Goal: Task Accomplishment & Management: Manage account settings

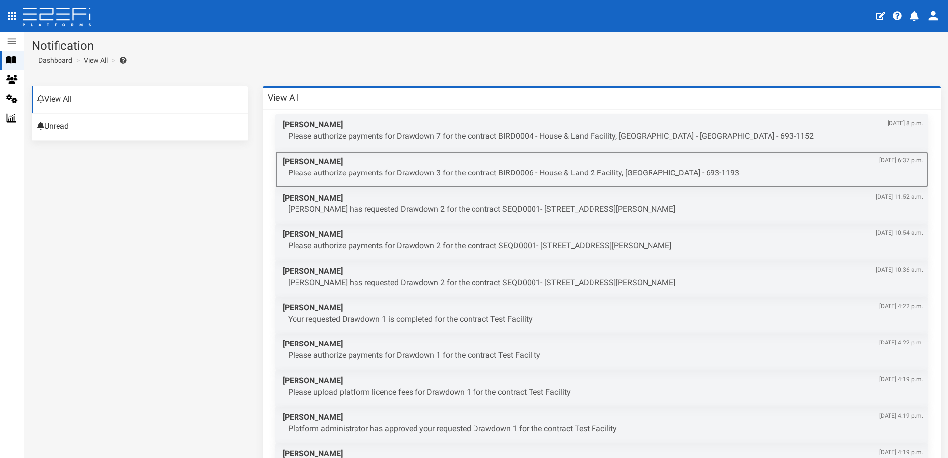
click at [459, 171] on p "Please authorize payments for Drawdown 3 for the contract BIRD0006 - House & La…" at bounding box center [605, 173] width 635 height 11
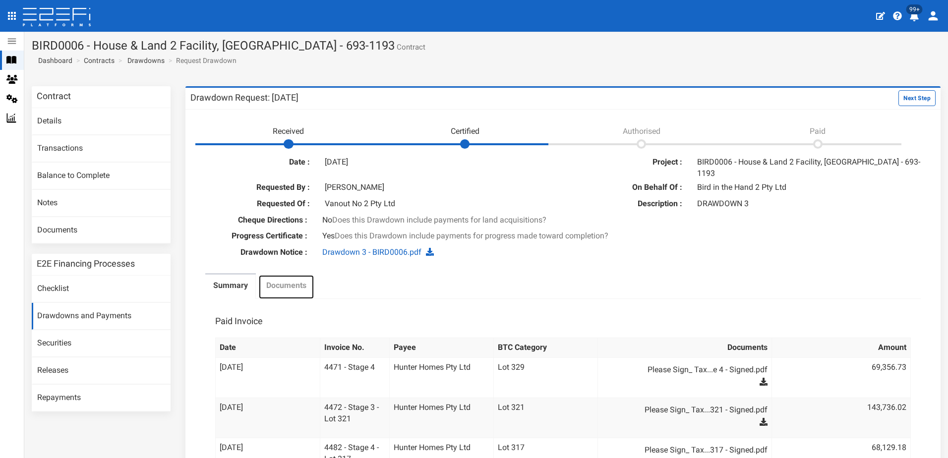
click at [289, 280] on label "Documents" at bounding box center [286, 285] width 40 height 11
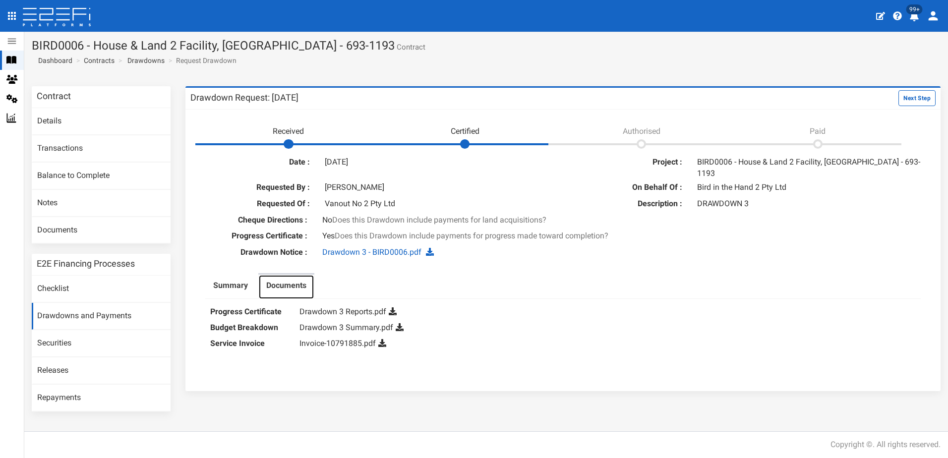
click at [281, 280] on label "Documents" at bounding box center [286, 285] width 40 height 11
click at [337, 307] on link "Drawdown 3 Reports.pdf" at bounding box center [342, 311] width 87 height 9
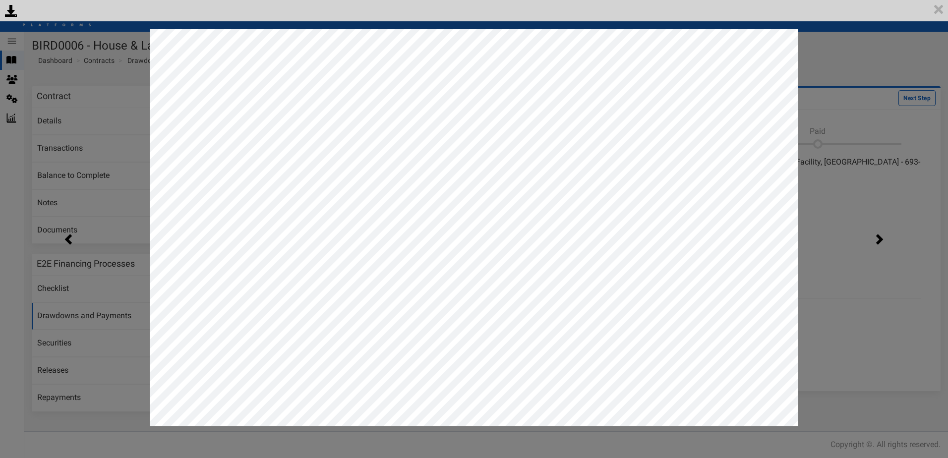
drag, startPoint x: 861, startPoint y: 64, endPoint x: 839, endPoint y: 72, distance: 23.4
click at [860, 65] on div "<p>Your browser does not support iframes.</p><script type="text/javascript">ale…" at bounding box center [474, 229] width 948 height 458
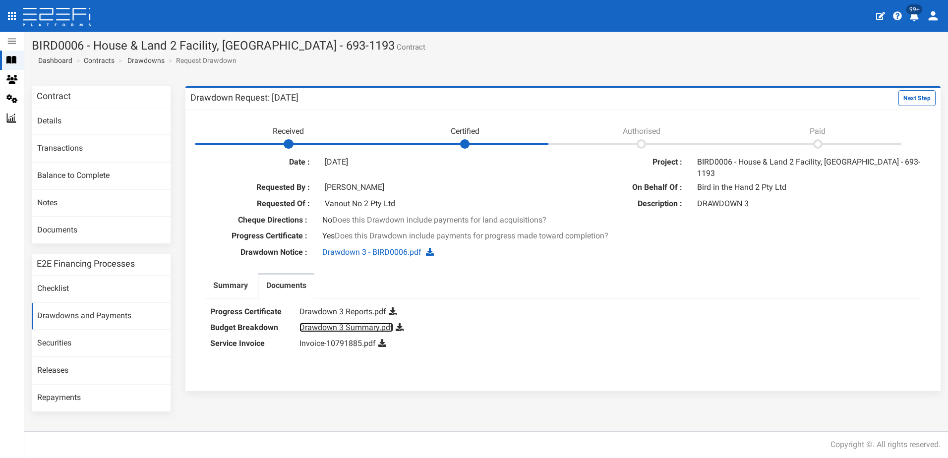
click at [354, 323] on link "Drawdown 3 Summary.pdf" at bounding box center [346, 327] width 94 height 9
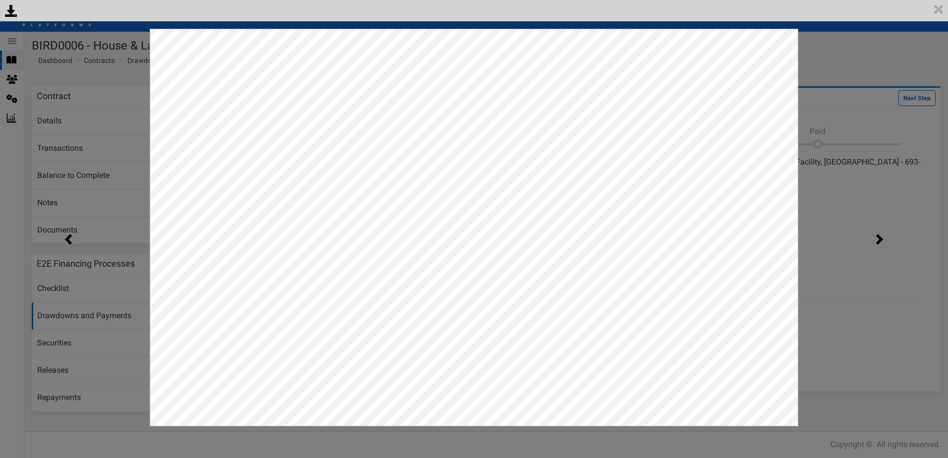
drag, startPoint x: 873, startPoint y: 64, endPoint x: 836, endPoint y: 70, distance: 37.6
click at [873, 64] on div "<p>Your browser does not support iframes.</p><script type="text/javascript">ale…" at bounding box center [474, 229] width 948 height 458
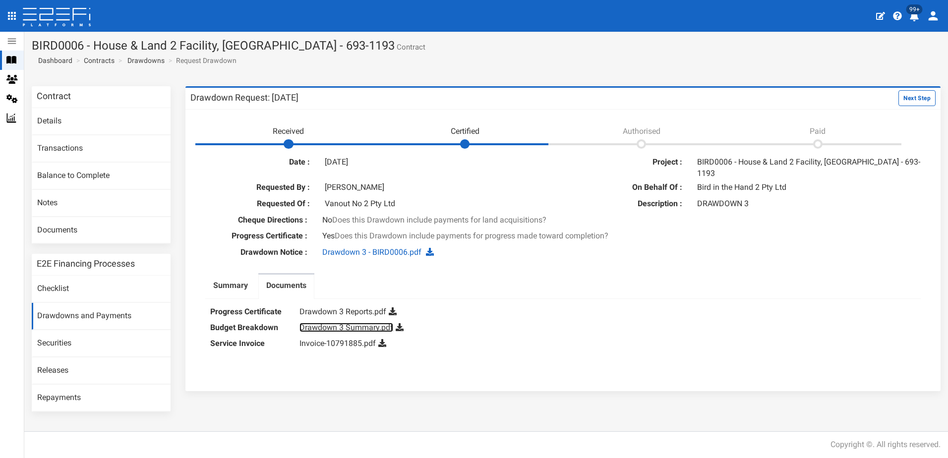
click at [347, 323] on link "Drawdown 3 Summary.pdf" at bounding box center [346, 327] width 94 height 9
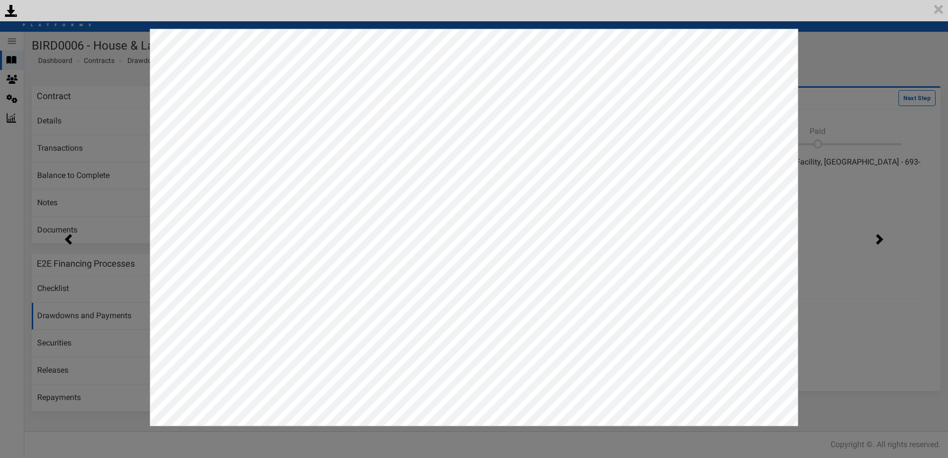
click at [868, 89] on div "<p>Your browser does not support iframes.</p><script type="text/javascript">ale…" at bounding box center [474, 229] width 948 height 458
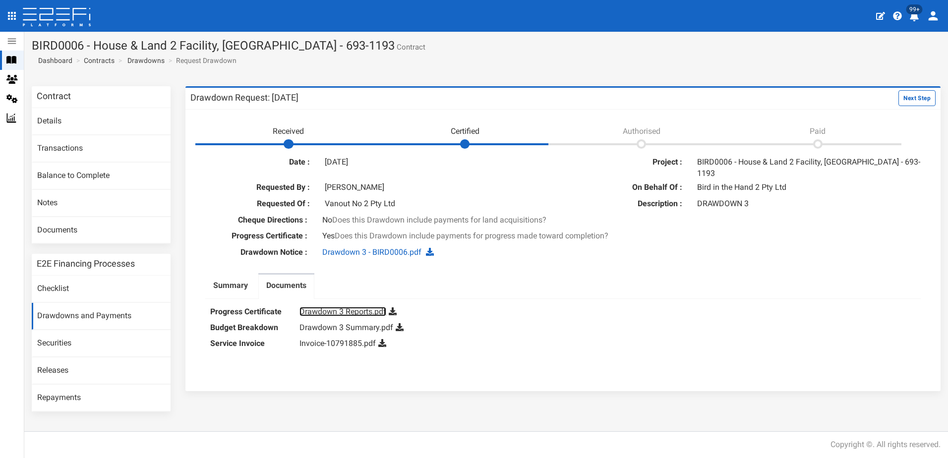
click at [339, 307] on link "Drawdown 3 Reports.pdf" at bounding box center [342, 311] width 87 height 9
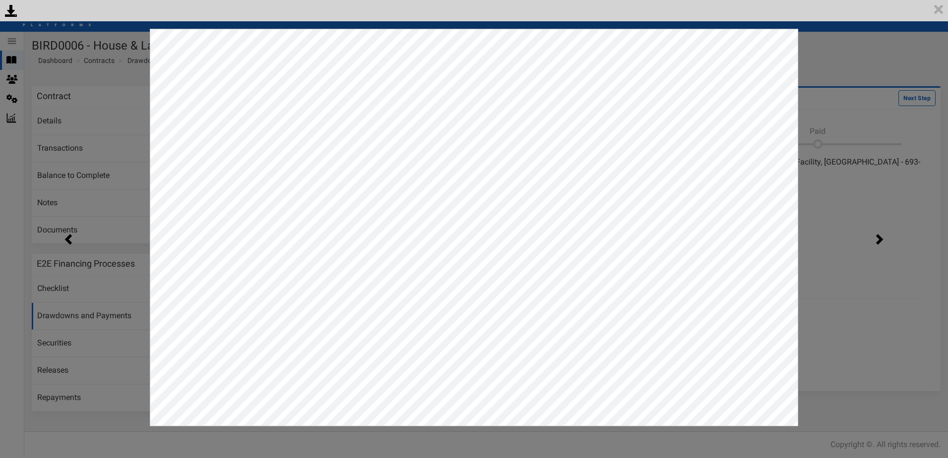
click at [840, 64] on div "<p>Your browser does not support iframes.</p><script type="text/javascript">ale…" at bounding box center [474, 229] width 948 height 458
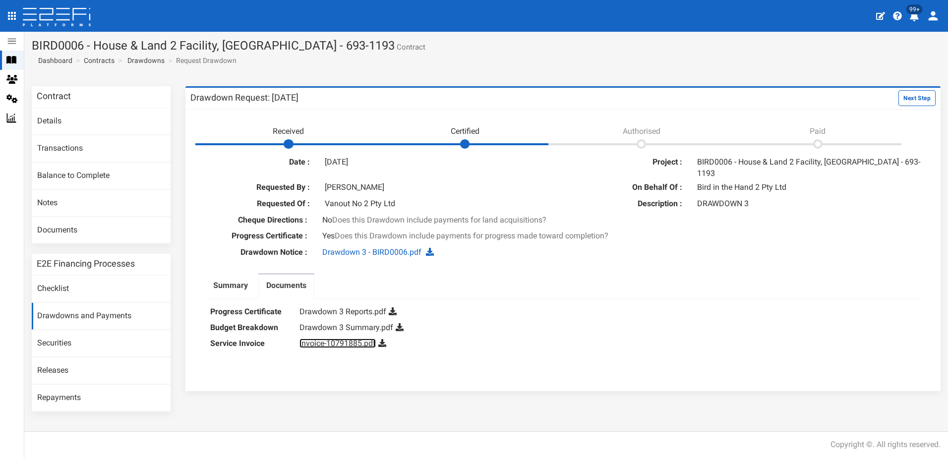
click at [341, 338] on link "Invoice-10791885.pdf" at bounding box center [337, 342] width 76 height 9
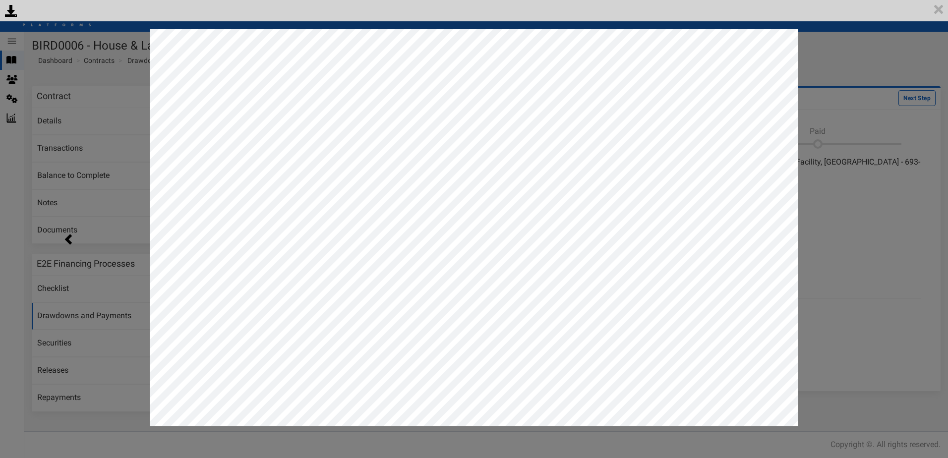
click at [875, 63] on div "<p>Your browser does not support iframes.</p><script type="text/javascript">ale…" at bounding box center [474, 229] width 948 height 458
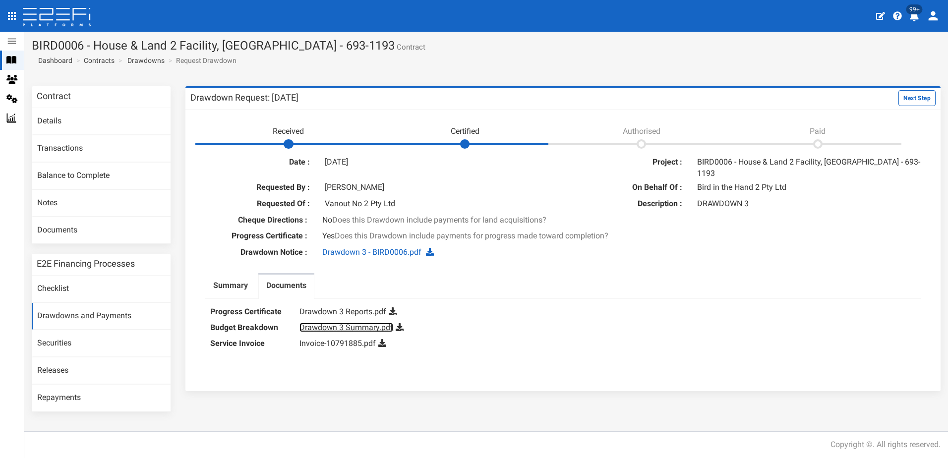
click at [336, 323] on link "Drawdown 3 Summary.pdf" at bounding box center [346, 327] width 94 height 9
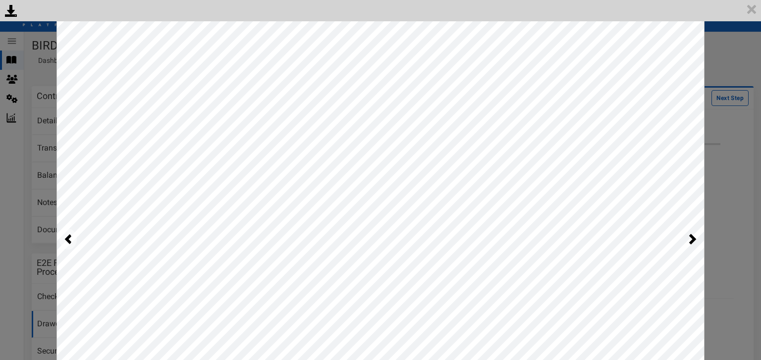
click at [67, 236] on img at bounding box center [67, 239] width 17 height 21
click at [64, 234] on img at bounding box center [67, 239] width 17 height 21
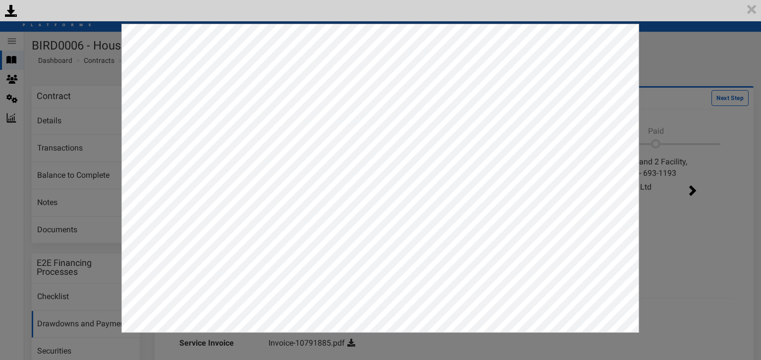
click at [688, 46] on div "<p>Your browser does not support iframes.</p><script type="text/javascript">ale…" at bounding box center [380, 180] width 761 height 360
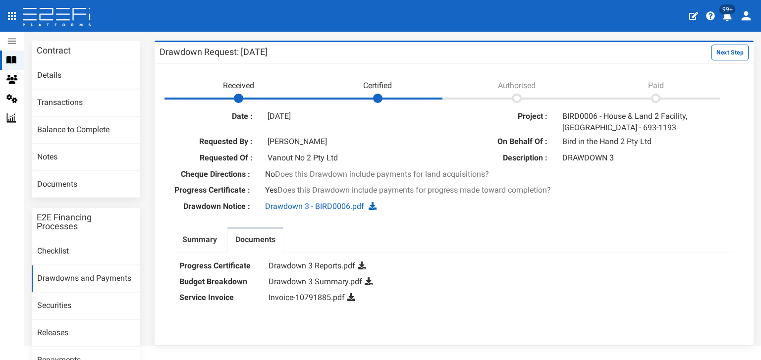
scroll to position [104, 0]
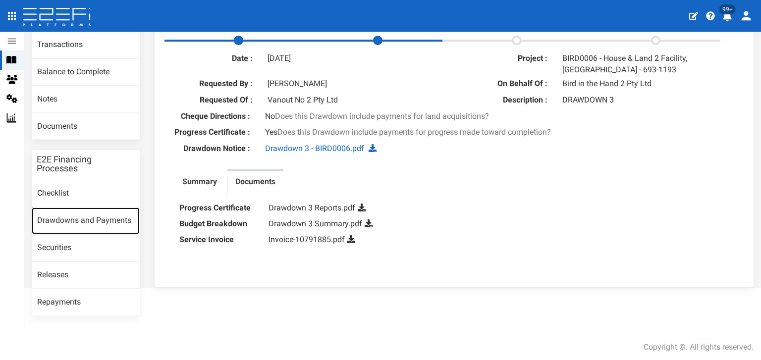
click at [88, 223] on link "Drawdowns and Payments" at bounding box center [86, 221] width 108 height 27
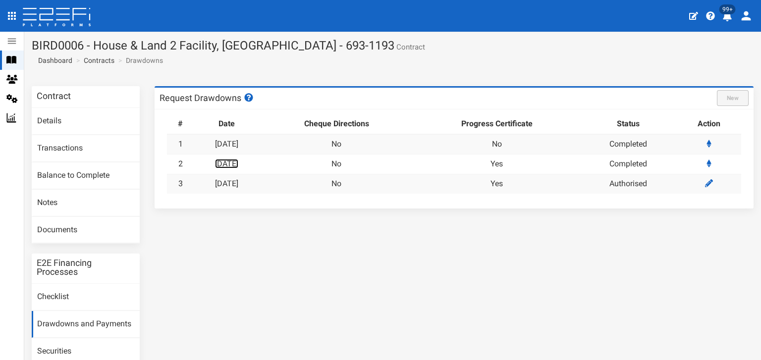
click at [238, 164] on link "[DATE]" at bounding box center [226, 163] width 23 height 9
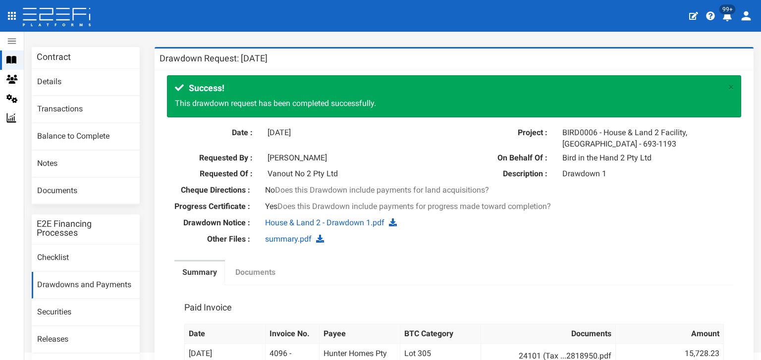
scroll to position [99, 0]
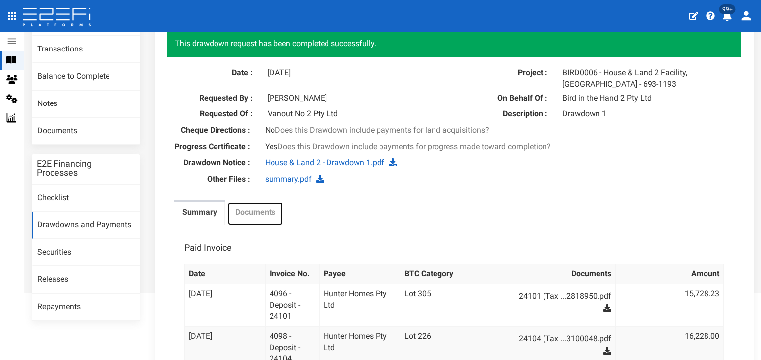
click at [253, 208] on label "Documents" at bounding box center [255, 212] width 40 height 11
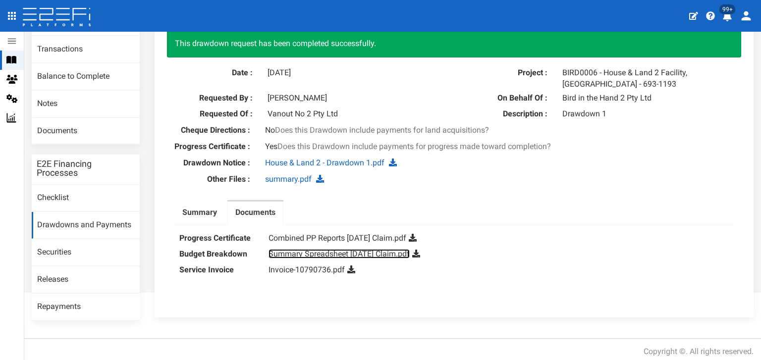
click at [332, 255] on link "Summary Spreadsheet July 2025 Claim.pdf" at bounding box center [339, 253] width 141 height 9
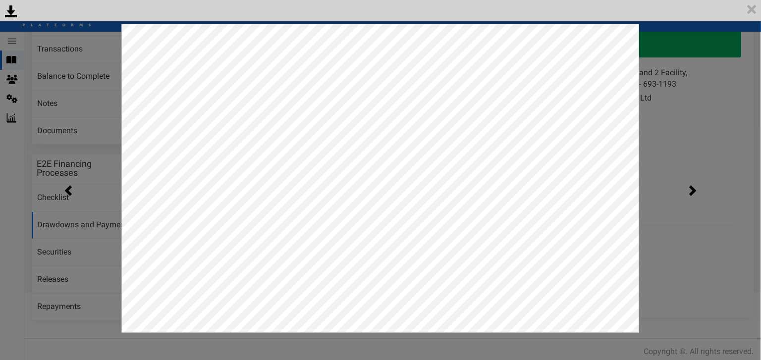
scroll to position [0, 0]
click at [71, 185] on img at bounding box center [67, 190] width 17 height 21
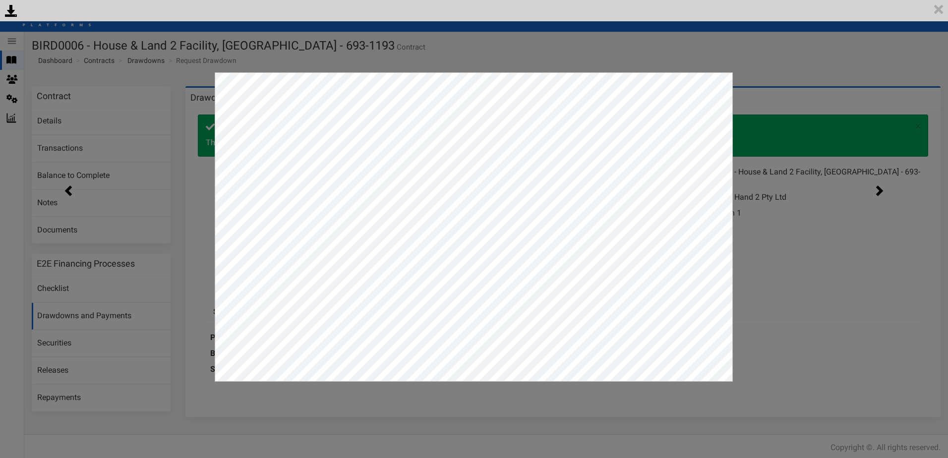
click at [761, 71] on div "<p>Your browser does not support iframes.</p><script type="text/javascript">ale…" at bounding box center [474, 229] width 948 height 458
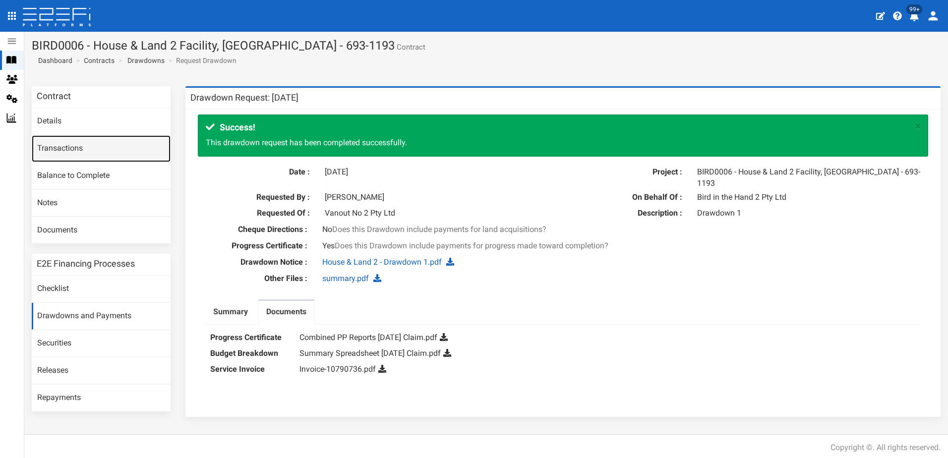
click at [64, 152] on link "Transactions" at bounding box center [101, 148] width 139 height 27
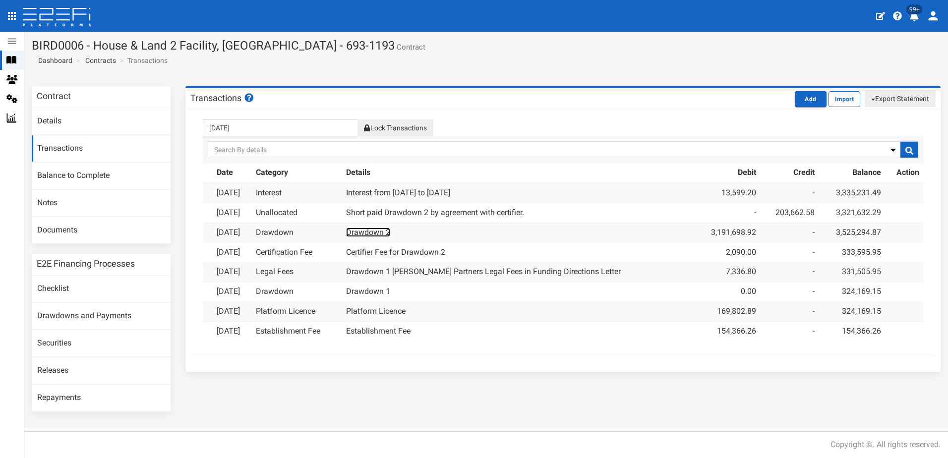
click at [386, 227] on link "Drawdown 2" at bounding box center [368, 231] width 44 height 9
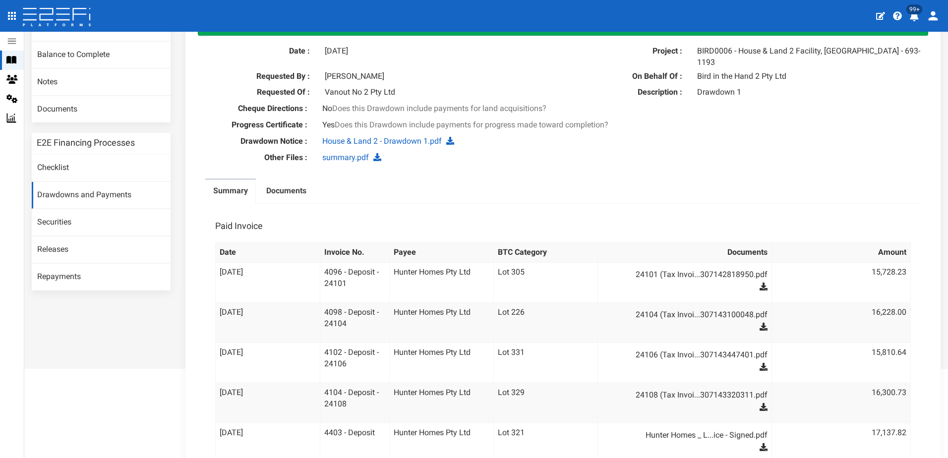
scroll to position [149, 0]
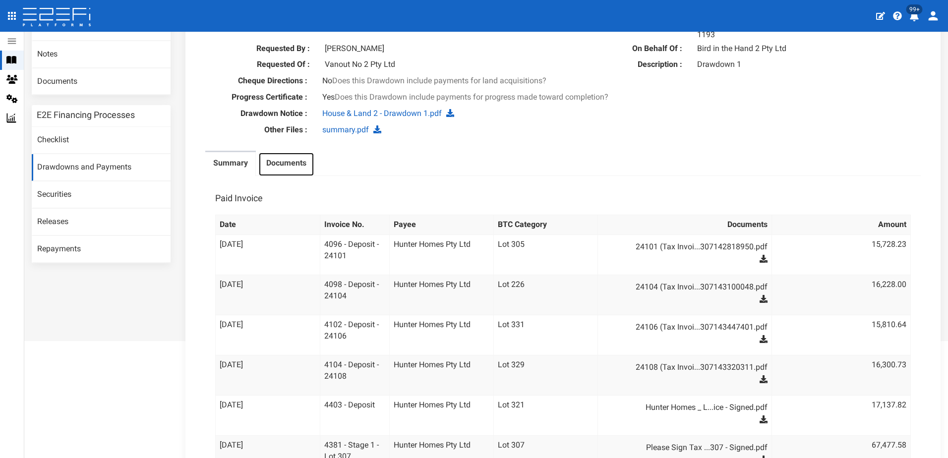
click at [284, 158] on label "Documents" at bounding box center [286, 163] width 40 height 11
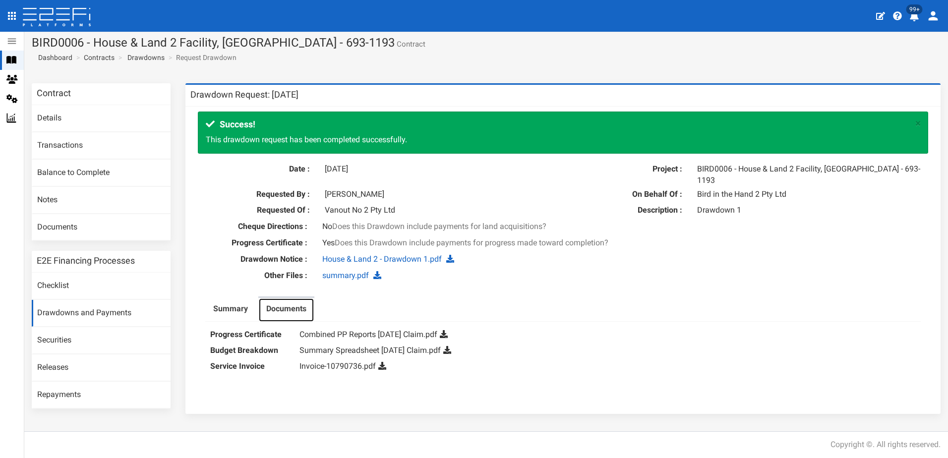
scroll to position [0, 0]
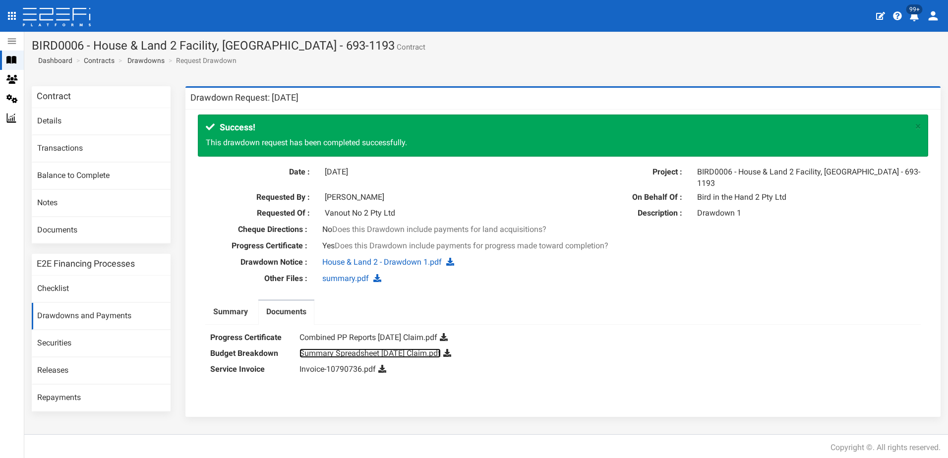
click at [365, 348] on link "Summary Spreadsheet July 2025 Claim.pdf" at bounding box center [369, 352] width 141 height 9
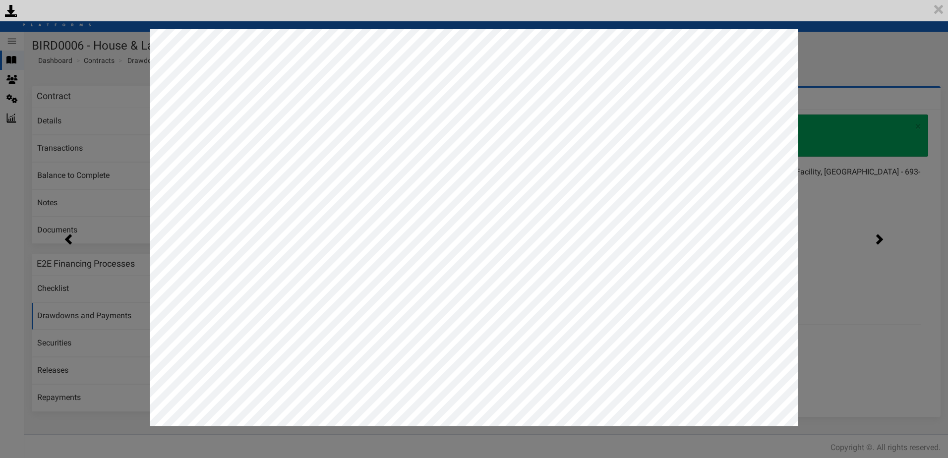
drag, startPoint x: 874, startPoint y: 66, endPoint x: 857, endPoint y: 69, distance: 17.6
click at [873, 66] on div "<p>Your browser does not support iframes.</p><script type="text/javascript">ale…" at bounding box center [474, 229] width 948 height 458
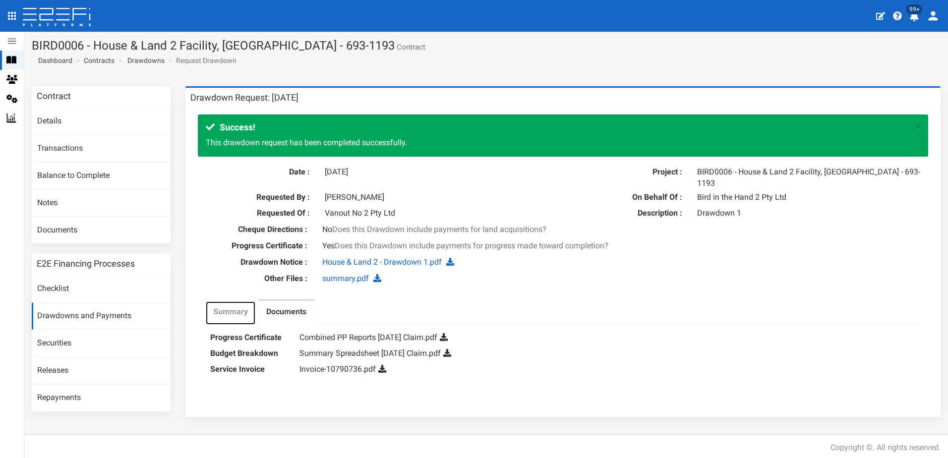
click at [234, 306] on label "Summary" at bounding box center [230, 311] width 35 height 11
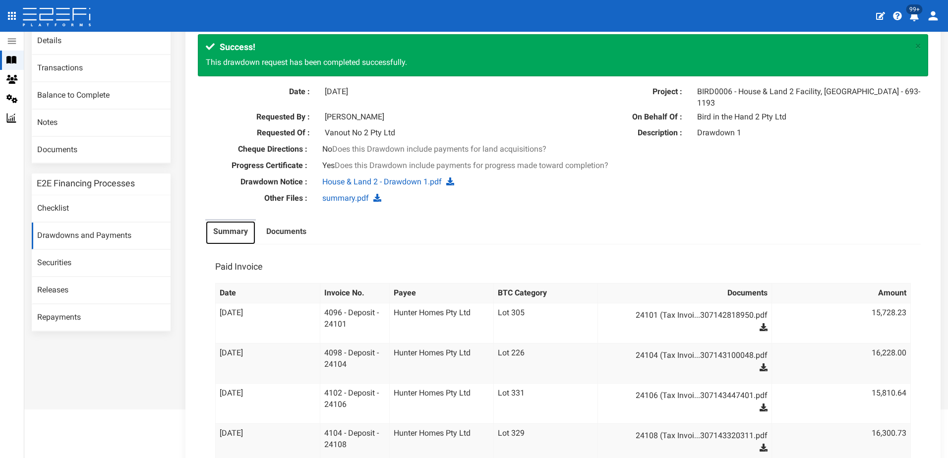
scroll to position [78, 0]
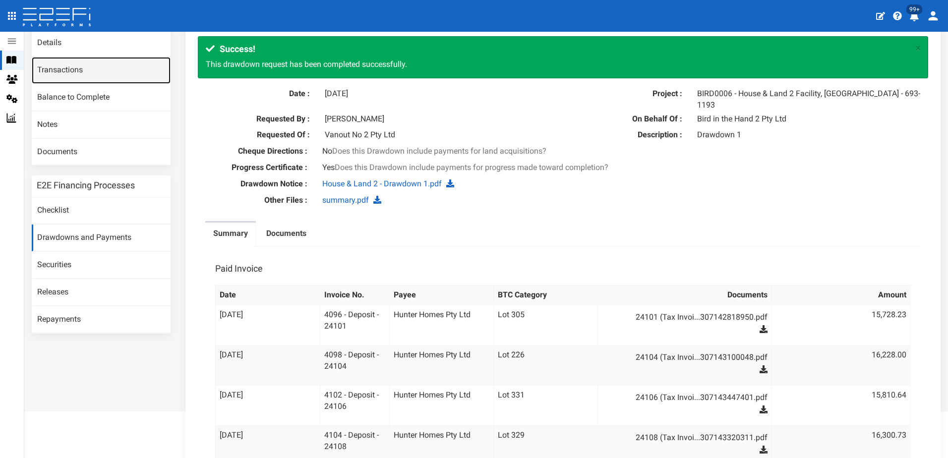
click at [59, 73] on link "Transactions" at bounding box center [101, 70] width 139 height 27
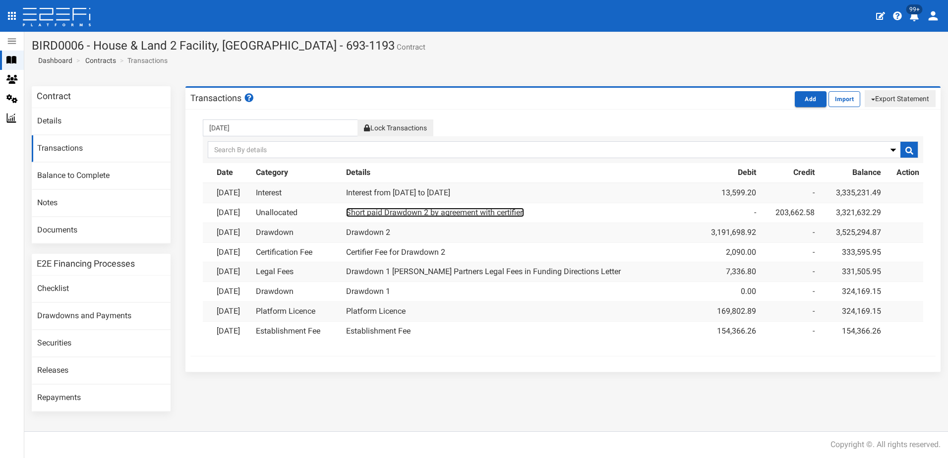
click at [464, 213] on link "Short paid Drawdown 2 by agreement with certifier." at bounding box center [435, 212] width 178 height 9
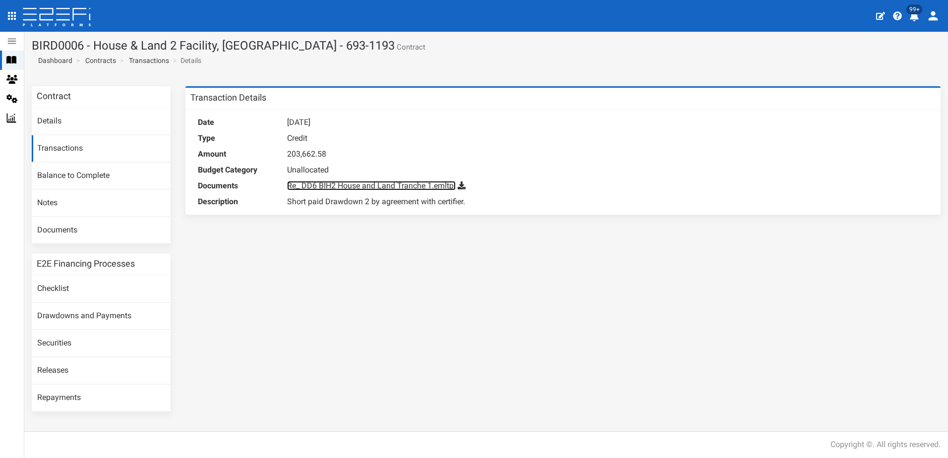
click at [382, 187] on link "Re_ DD6 BIH2 House and Land Tranche 1.emltpl" at bounding box center [371, 185] width 168 height 9
click at [753, 244] on div "Contract Details Transactions Balance to Complete Notes Documents E2E Financing…" at bounding box center [485, 253] width 923 height 335
click at [368, 183] on link "Re_ DD6 BIH2 House and Land Tranche 1.emltpl" at bounding box center [371, 185] width 168 height 9
click at [460, 184] on icon at bounding box center [461, 185] width 8 height 8
drag, startPoint x: 780, startPoint y: 296, endPoint x: 764, endPoint y: 253, distance: 45.3
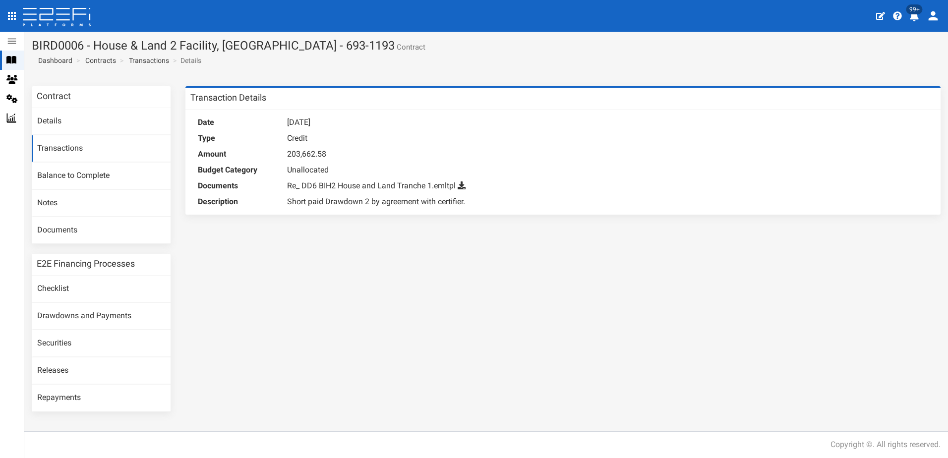
click at [780, 281] on div "Contract Details Transactions Balance to Complete Notes Documents E2E Financing…" at bounding box center [485, 253] width 923 height 335
click at [463, 187] on icon at bounding box center [461, 185] width 8 height 8
drag, startPoint x: 706, startPoint y: 88, endPoint x: 790, endPoint y: 193, distance: 134.7
click at [791, 193] on div "Date 18-07-2025 Type Credit Amount 203,662.58 Budget Category Unallocated Docum…" at bounding box center [562, 162] width 755 height 105
click at [446, 185] on link "Re_ DD6 BIH2 House and Land Tranche 1.emltpl" at bounding box center [371, 185] width 168 height 9
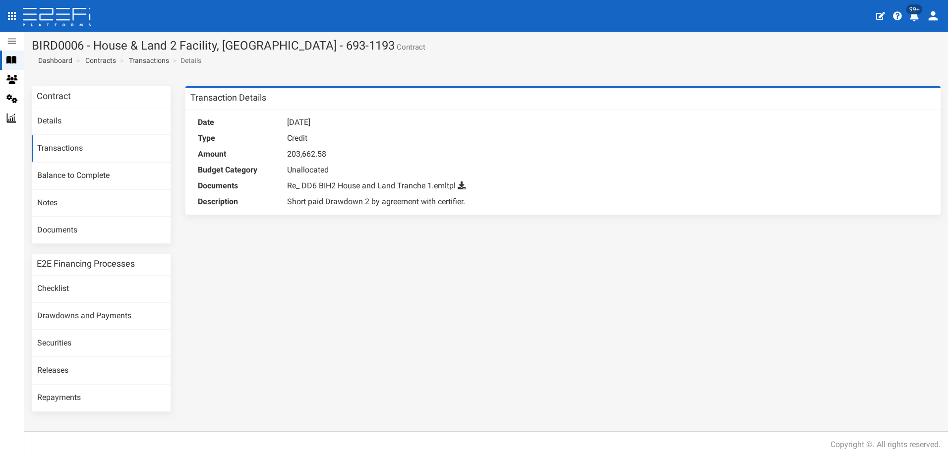
drag, startPoint x: 829, startPoint y: 230, endPoint x: 811, endPoint y: 224, distance: 18.8
click at [828, 230] on div "Contract Details Transactions Balance to Complete Notes Documents E2E Financing…" at bounding box center [485, 253] width 923 height 335
click at [61, 123] on link "Details" at bounding box center [101, 121] width 139 height 27
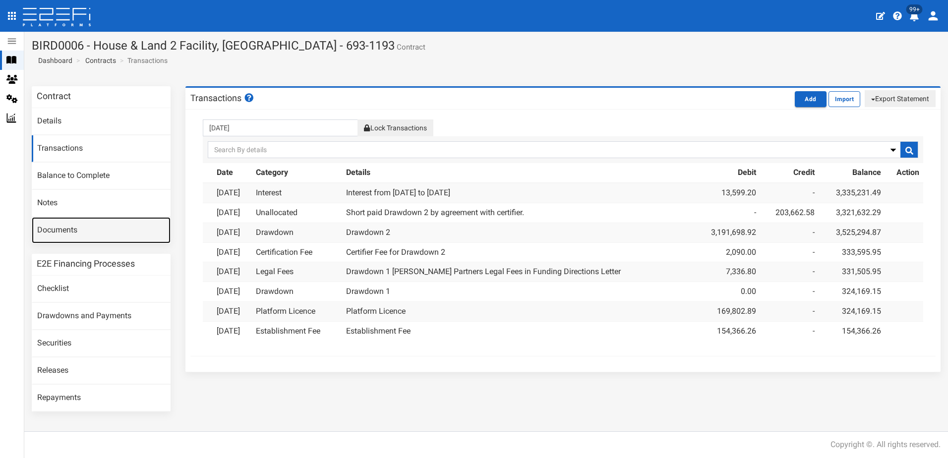
click at [58, 231] on link "Documents" at bounding box center [101, 230] width 139 height 27
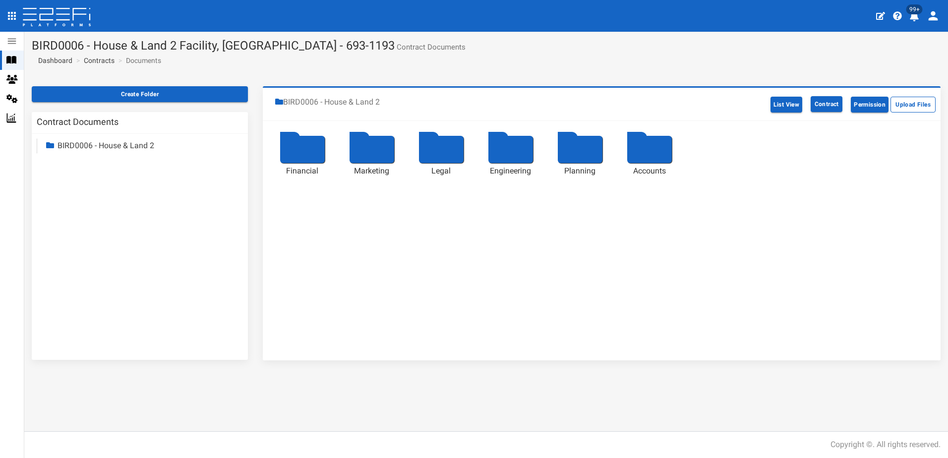
click at [302, 153] on div at bounding box center [302, 149] width 45 height 27
click at [509, 150] on div at bounding box center [510, 149] width 45 height 27
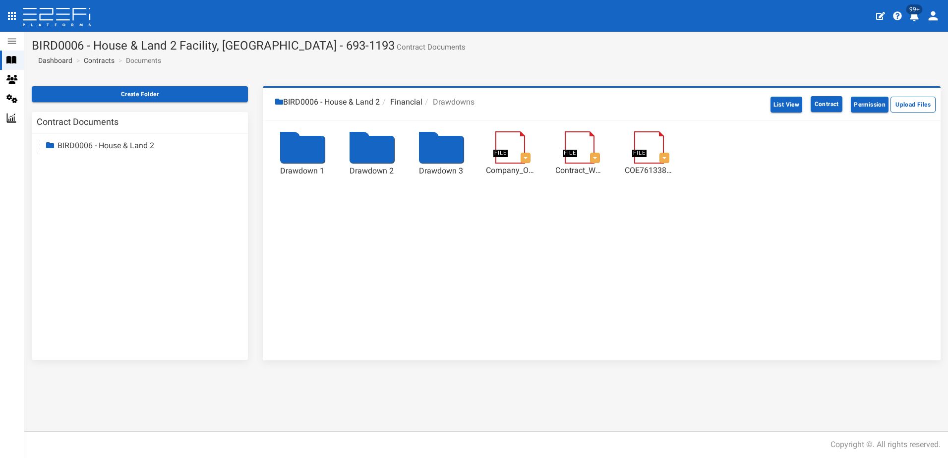
click at [378, 148] on div at bounding box center [371, 149] width 45 height 27
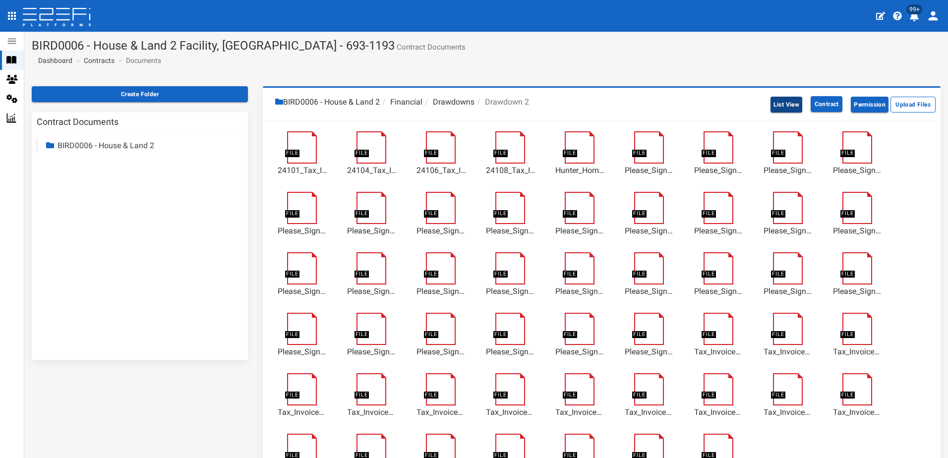
click at [774, 106] on button "List View" at bounding box center [786, 105] width 32 height 16
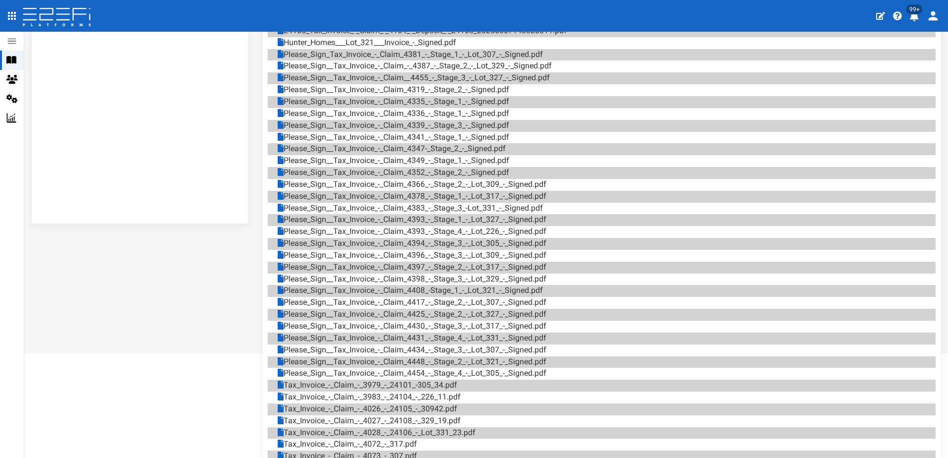
scroll to position [332, 0]
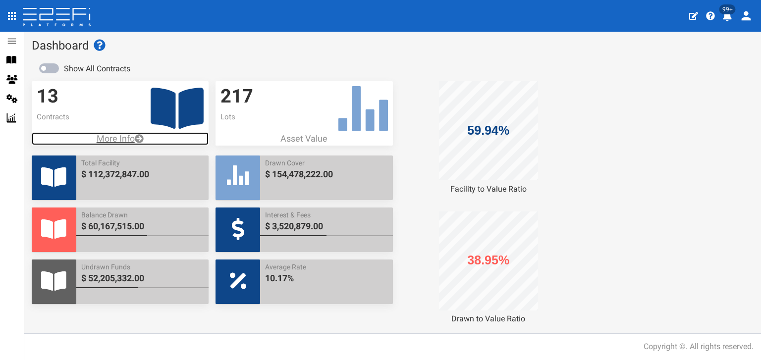
click at [116, 136] on p "More Info" at bounding box center [120, 138] width 177 height 13
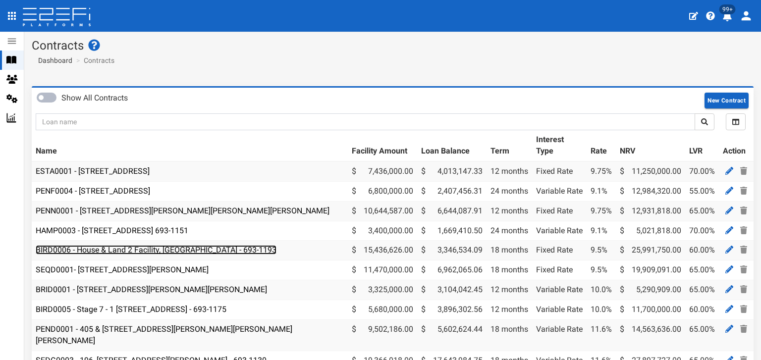
click at [143, 252] on link "BIRD0006 - House & Land 2 Facility, [GEOGRAPHIC_DATA] - 693-1193" at bounding box center [156, 249] width 241 height 9
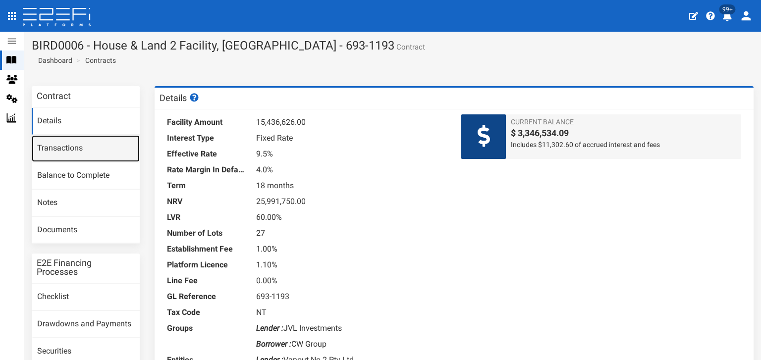
click at [48, 151] on link "Transactions" at bounding box center [86, 148] width 108 height 27
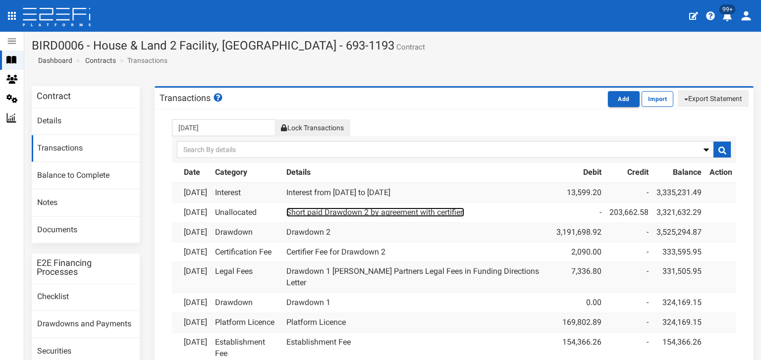
click at [405, 217] on link "Short paid Drawdown 2 by agreement with certifier." at bounding box center [375, 212] width 178 height 9
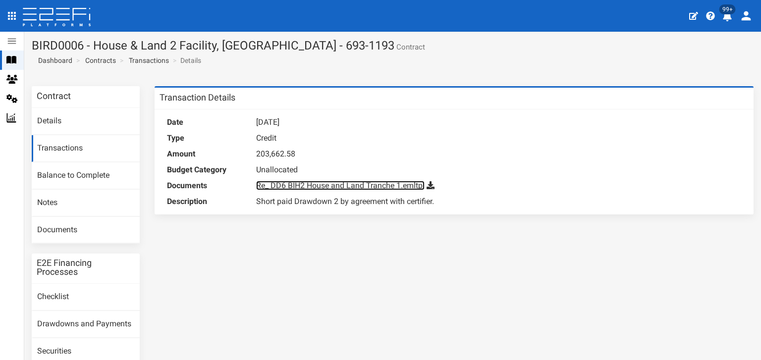
click at [339, 186] on link "Re_ DD6 BIH2 House and Land Tranche 1.emltpl" at bounding box center [340, 185] width 168 height 9
drag, startPoint x: 622, startPoint y: 254, endPoint x: 620, endPoint y: 242, distance: 12.5
click at [620, 242] on div "Contract Details Transactions Balance to Complete Notes Documents E2E Financing…" at bounding box center [392, 257] width 737 height 343
click at [56, 57] on span "Dashboard" at bounding box center [53, 60] width 38 height 8
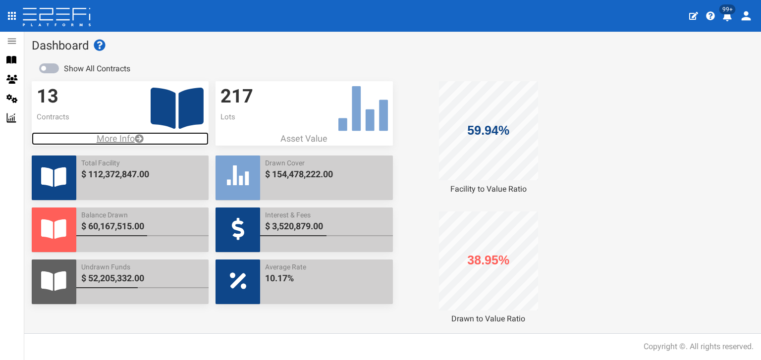
click at [119, 137] on p "More Info" at bounding box center [120, 138] width 177 height 13
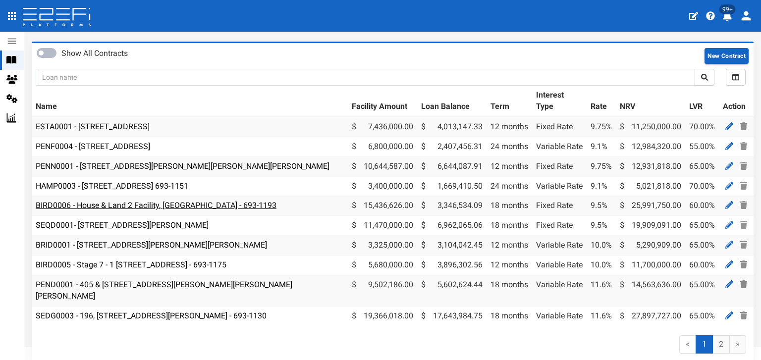
scroll to position [100, 0]
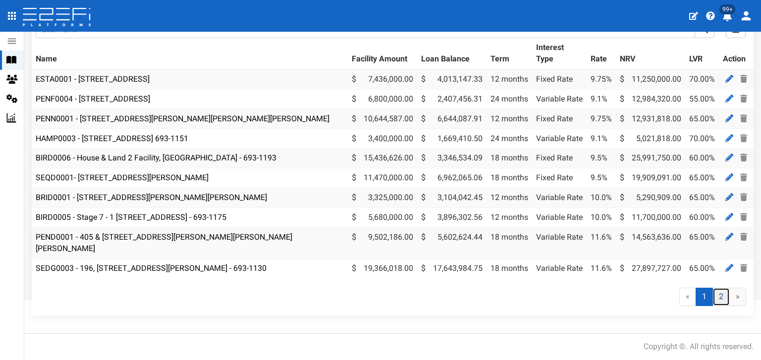
click at [715, 297] on link "2" at bounding box center [721, 297] width 17 height 18
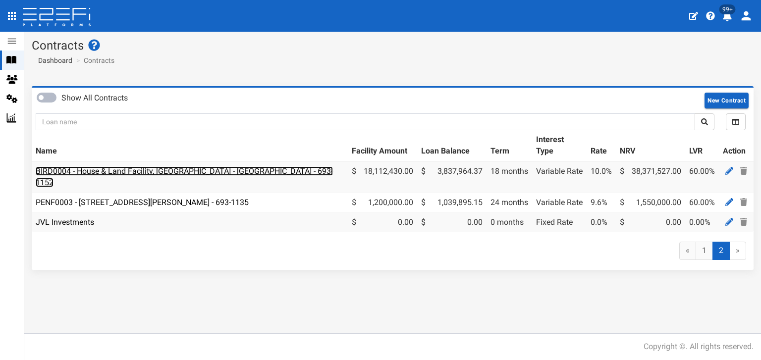
click at [131, 170] on link "BIRD0004 - House & Land Facility, [GEOGRAPHIC_DATA] - [GEOGRAPHIC_DATA] - 693-1…" at bounding box center [184, 177] width 297 height 21
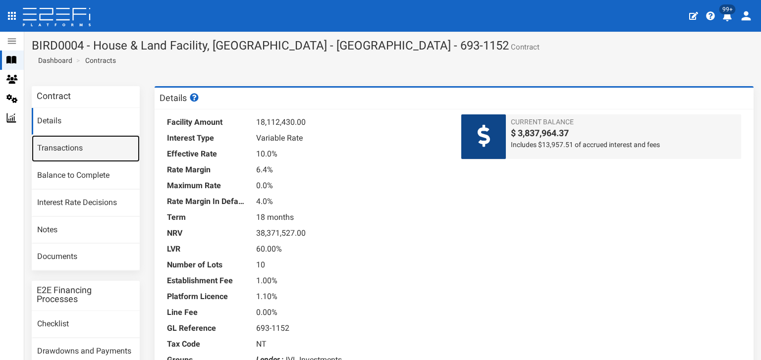
click at [72, 149] on link "Transactions" at bounding box center [86, 148] width 108 height 27
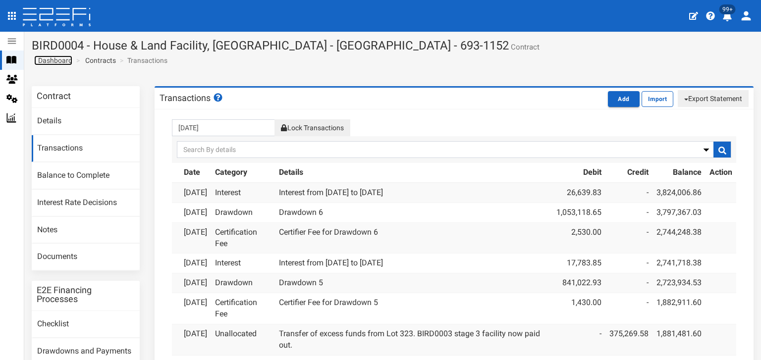
click at [60, 62] on span "Dashboard" at bounding box center [53, 60] width 38 height 8
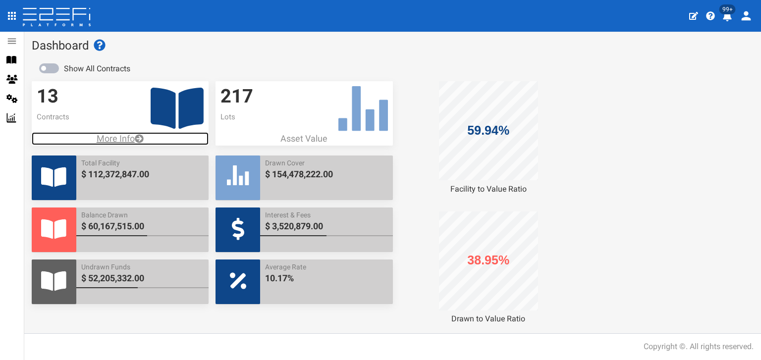
click at [109, 137] on p "More Info" at bounding box center [120, 138] width 177 height 13
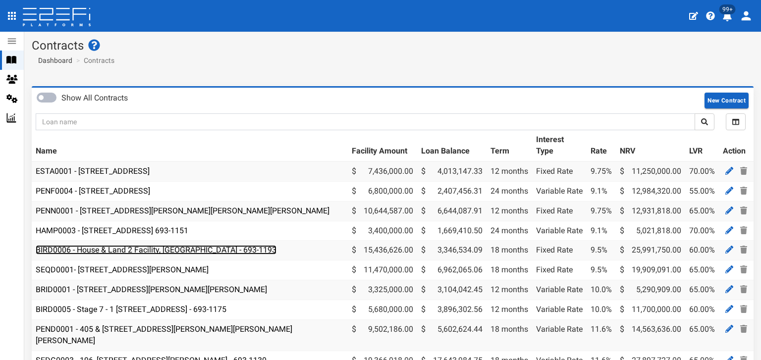
click at [118, 250] on link "BIRD0006 - House & Land 2 Facility, [GEOGRAPHIC_DATA] - 693-1193" at bounding box center [156, 249] width 241 height 9
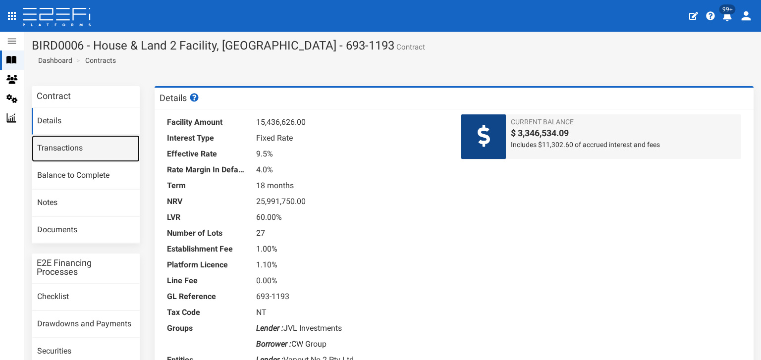
click at [60, 153] on link "Transactions" at bounding box center [86, 148] width 108 height 27
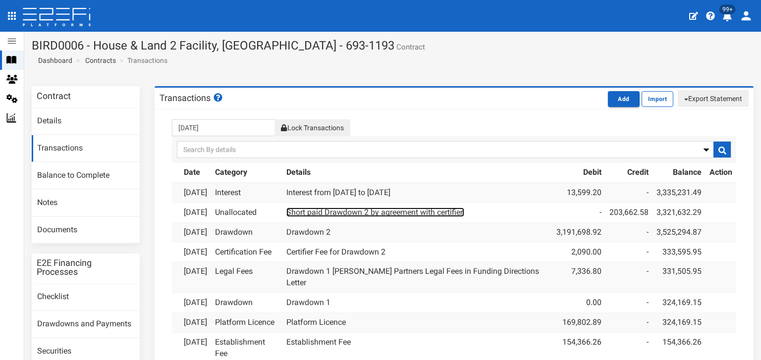
click at [386, 217] on link "Short paid Drawdown 2 by agreement with certifier." at bounding box center [375, 212] width 178 height 9
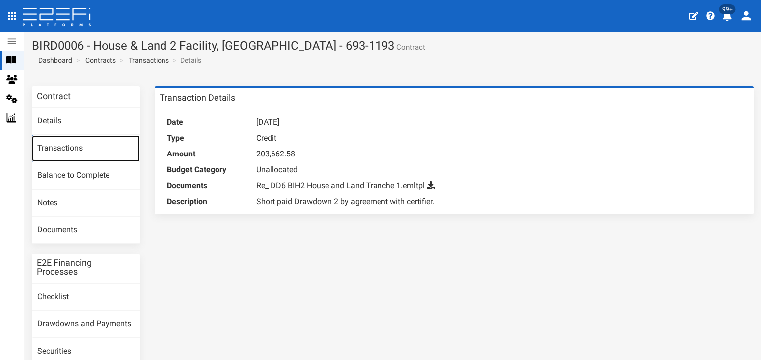
click at [61, 144] on link "Transactions" at bounding box center [86, 148] width 108 height 27
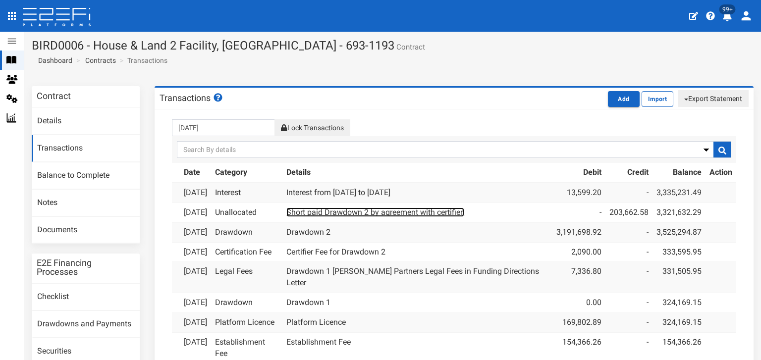
click at [386, 217] on link "Short paid Drawdown 2 by agreement with certifier." at bounding box center [375, 212] width 178 height 9
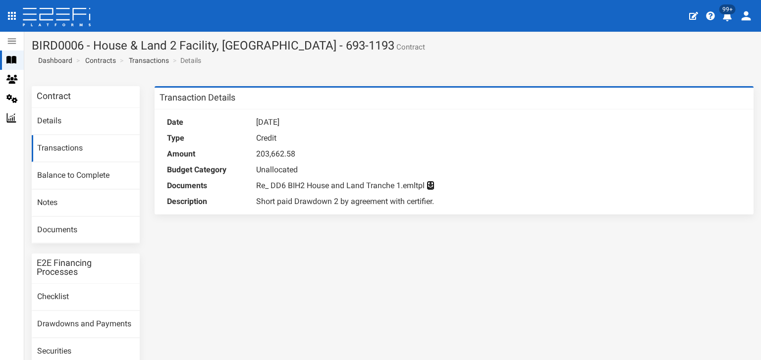
click at [429, 184] on icon at bounding box center [431, 185] width 8 height 8
click at [392, 261] on div "Contract Details Transactions Balance to Complete Notes Documents E2E Financing…" at bounding box center [392, 257] width 737 height 343
click at [47, 124] on link "Details" at bounding box center [86, 121] width 108 height 27
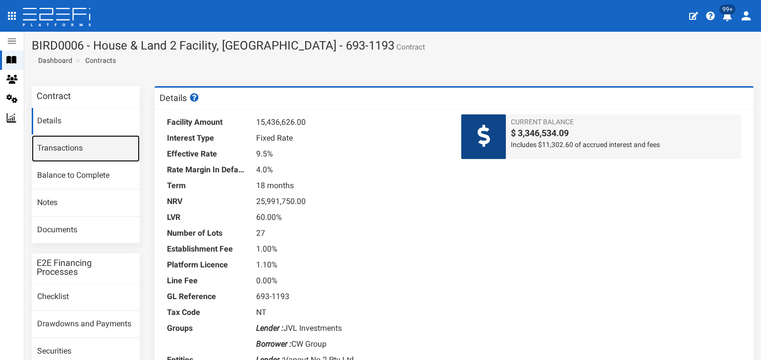
click at [51, 144] on link "Transactions" at bounding box center [86, 148] width 108 height 27
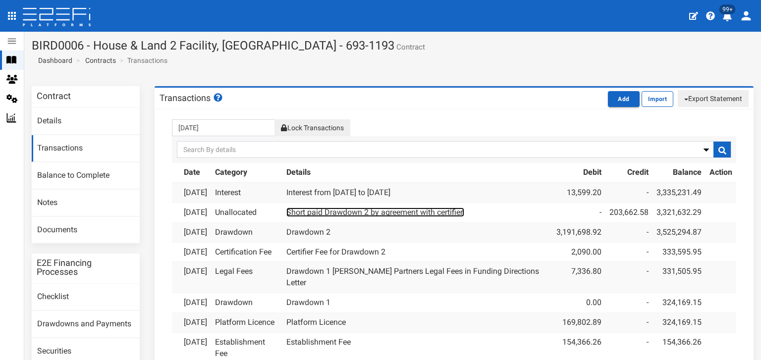
click at [380, 217] on link "Short paid Drawdown 2 by agreement with certifier." at bounding box center [375, 212] width 178 height 9
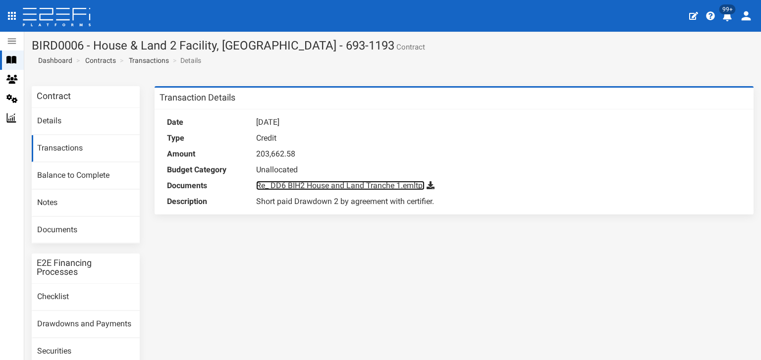
click at [334, 187] on link "Re_ DD6 BIH2 House and Land Tranche 1.emltpl" at bounding box center [340, 185] width 168 height 9
click at [100, 62] on link "Contracts" at bounding box center [100, 61] width 31 height 10
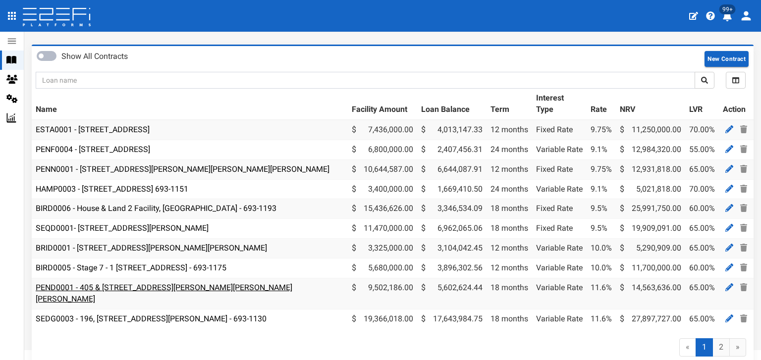
scroll to position [100, 0]
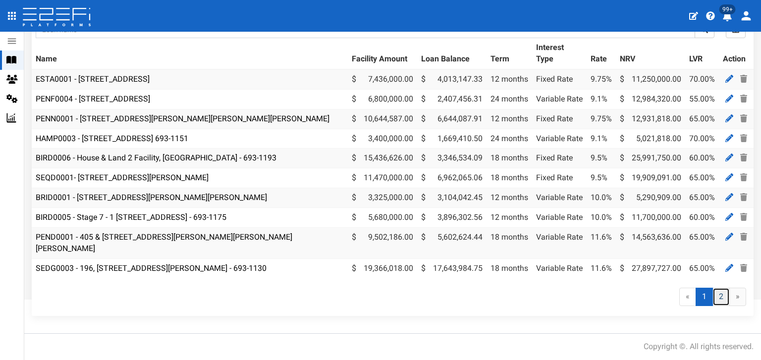
click at [714, 294] on link "2" at bounding box center [721, 297] width 17 height 18
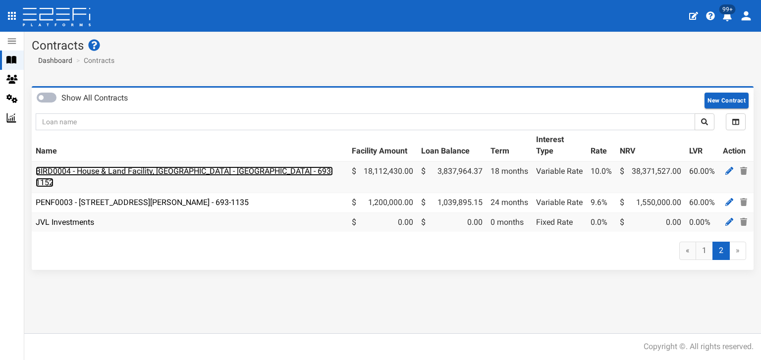
click at [139, 172] on link "BIRD0004 - House & Land Facility, Port Macquarie - VANT02 - 693-1152" at bounding box center [184, 177] width 297 height 21
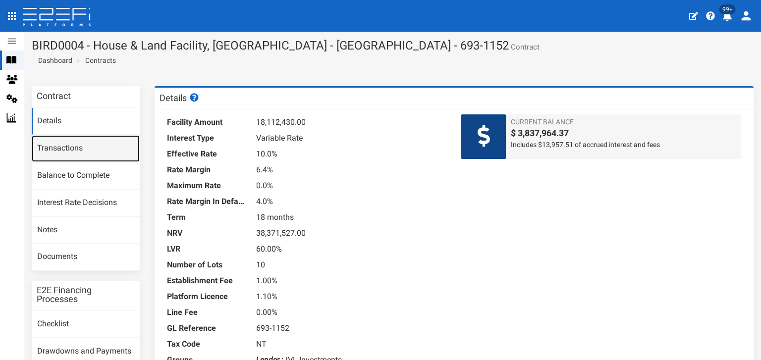
click at [60, 144] on link "Transactions" at bounding box center [86, 148] width 108 height 27
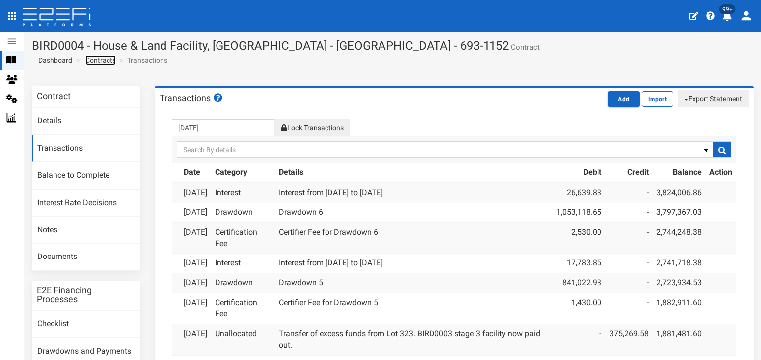
click at [96, 59] on link "Contracts" at bounding box center [100, 61] width 31 height 10
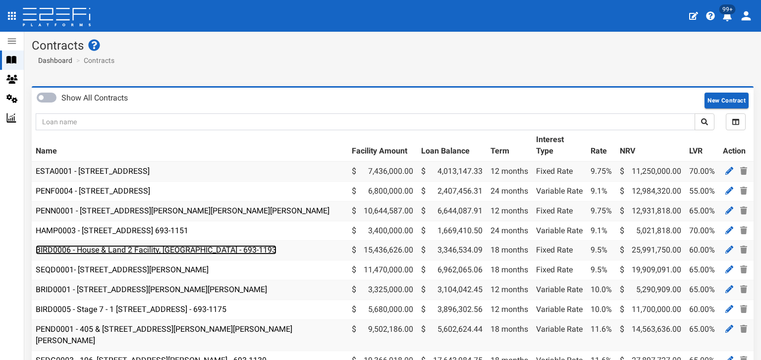
click at [106, 248] on link "BIRD0006 - House & Land 2 Facility, [GEOGRAPHIC_DATA] - 693-1193" at bounding box center [156, 249] width 241 height 9
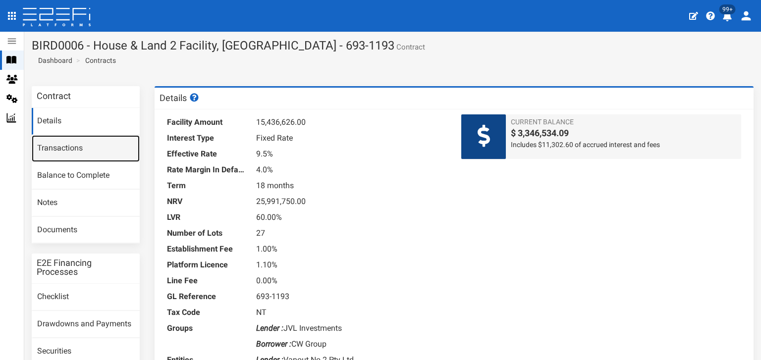
click at [51, 144] on link "Transactions" at bounding box center [86, 148] width 108 height 27
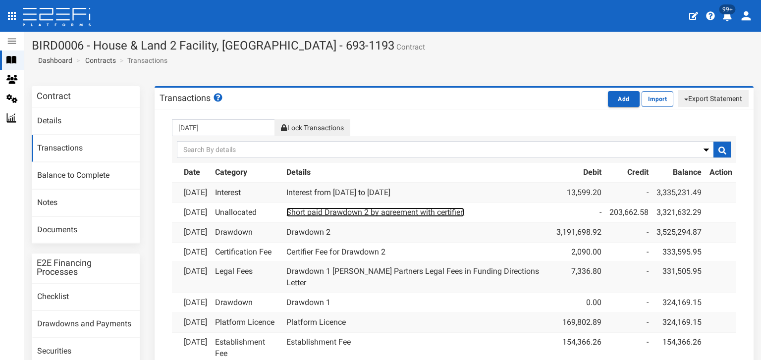
click at [368, 217] on link "Short paid Drawdown 2 by agreement with certifier." at bounding box center [375, 212] width 178 height 9
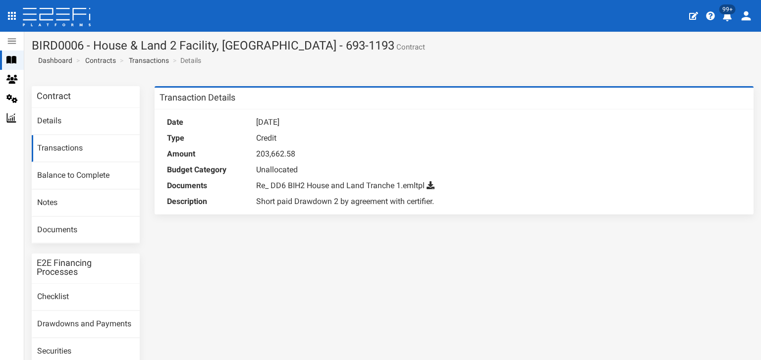
drag, startPoint x: 325, startPoint y: 186, endPoint x: 280, endPoint y: 278, distance: 101.3
click at [280, 278] on div "Contract Details Transactions Balance to Complete Notes Documents E2E Financing…" at bounding box center [392, 257] width 737 height 343
click at [64, 151] on link "Transactions" at bounding box center [86, 148] width 108 height 27
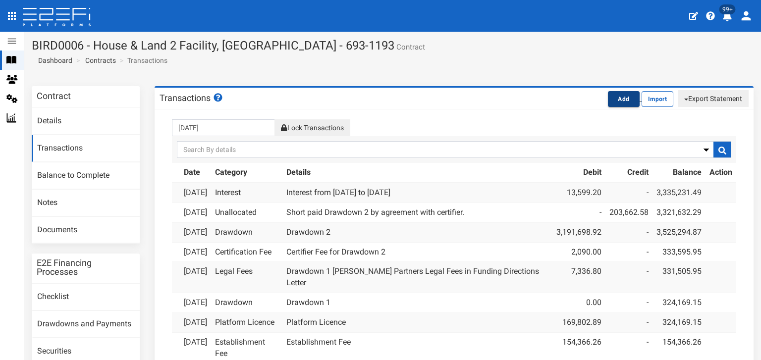
click at [613, 97] on button "Add" at bounding box center [624, 99] width 32 height 16
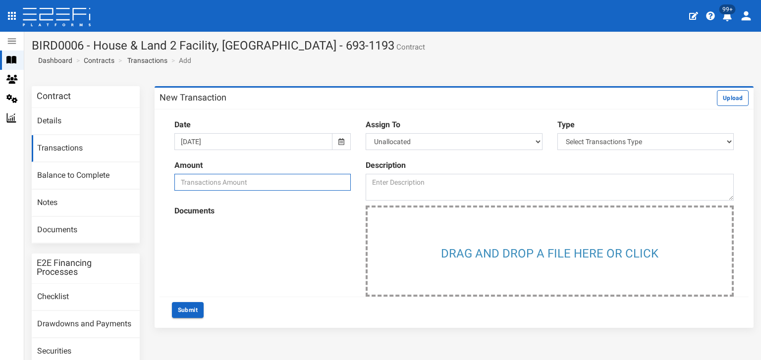
click at [220, 183] on input "number" at bounding box center [262, 182] width 176 height 17
type input "0"
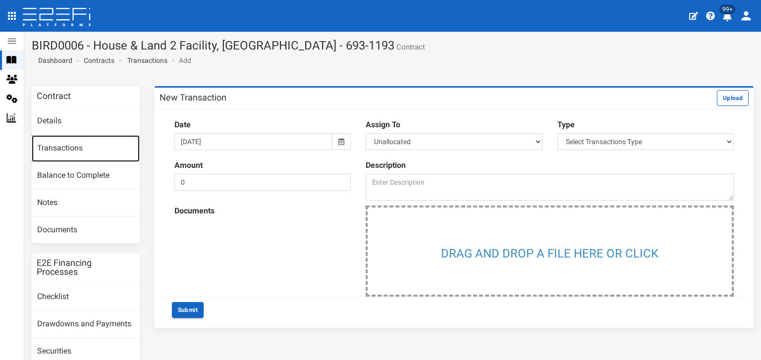
click at [81, 150] on link "Transactions" at bounding box center [86, 148] width 108 height 27
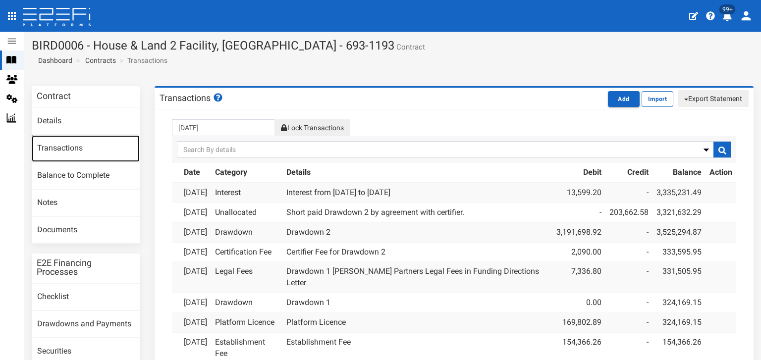
click at [67, 145] on link "Transactions" at bounding box center [86, 148] width 108 height 27
click at [71, 146] on link "Transactions" at bounding box center [86, 148] width 108 height 27
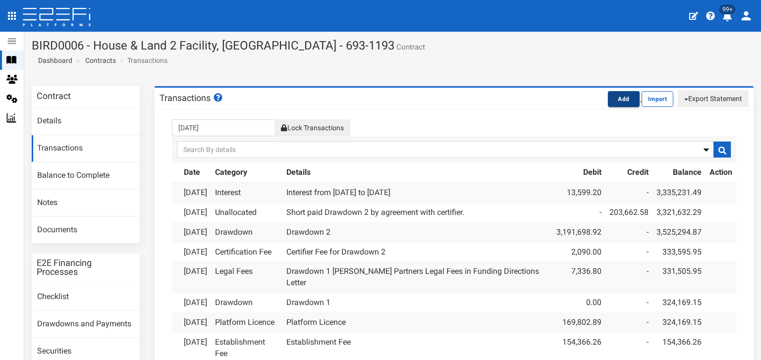
click at [617, 100] on button "Add" at bounding box center [624, 99] width 32 height 16
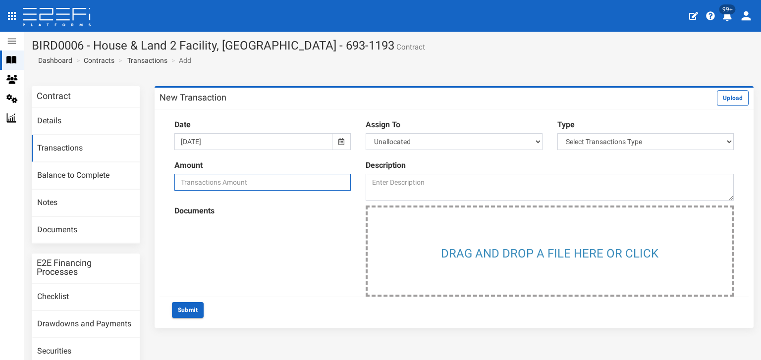
click at [199, 179] on input "number" at bounding box center [262, 182] width 176 height 17
type input "0"
click at [338, 140] on icon at bounding box center [341, 141] width 6 height 7
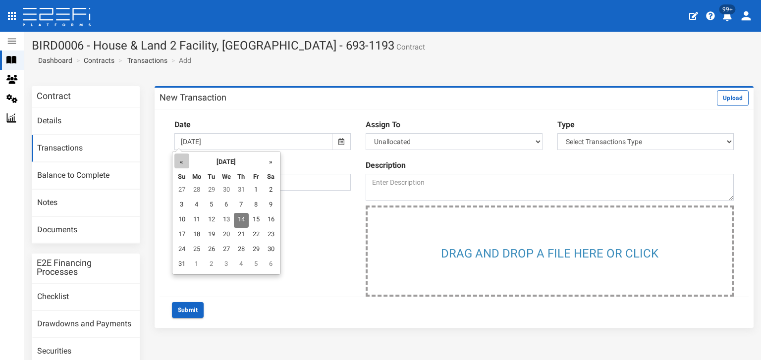
click at [183, 161] on th "«" at bounding box center [181, 161] width 15 height 15
click at [262, 219] on td "18" at bounding box center [257, 220] width 15 height 15
type input "18-07-2025"
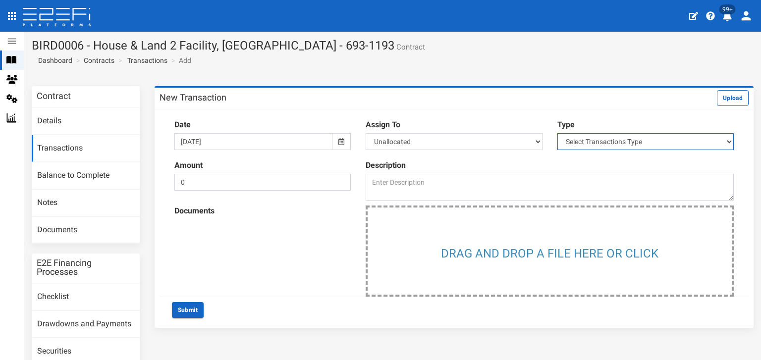
click at [724, 141] on select "Select Transactions Type Credit Debit" at bounding box center [646, 141] width 176 height 17
select select "1"
click at [558, 133] on select "Select Transactions Type Credit Debit" at bounding box center [646, 141] width 176 height 17
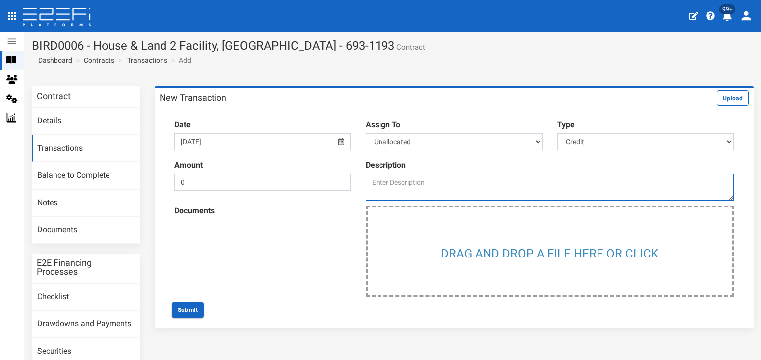
click at [382, 185] on textarea at bounding box center [550, 187] width 368 height 27
type textarea "C"
drag, startPoint x: 466, startPoint y: 182, endPoint x: 479, endPoint y: 184, distance: 13.5
click at [467, 182] on textarea "Correct attachment to support" at bounding box center [550, 187] width 368 height 27
type textarea "Correct attachment to support short payment of $203,662.58"
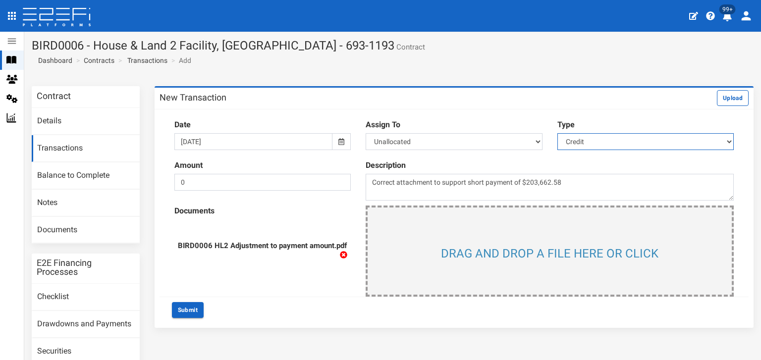
click at [719, 140] on select "Select Transactions Type Credit Debit" at bounding box center [646, 141] width 176 height 17
select select "2"
click at [558, 133] on select "Select Transactions Type Credit Debit" at bounding box center [646, 141] width 176 height 17
click at [184, 310] on button "Submit" at bounding box center [188, 310] width 32 height 16
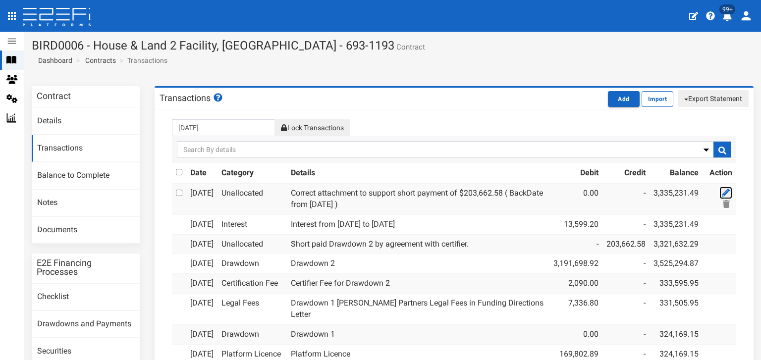
click at [722, 191] on icon at bounding box center [726, 193] width 8 height 8
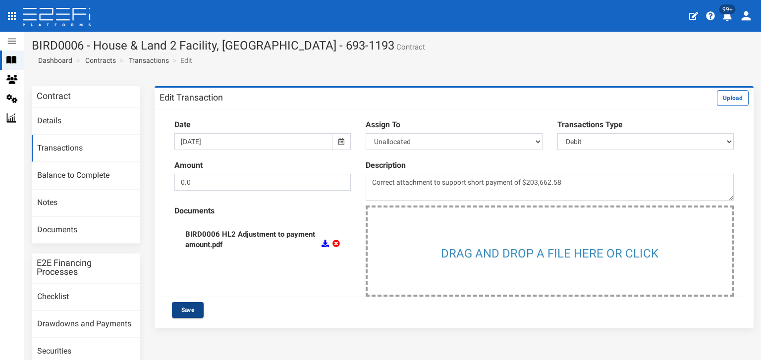
click at [187, 310] on button "Save" at bounding box center [188, 310] width 32 height 16
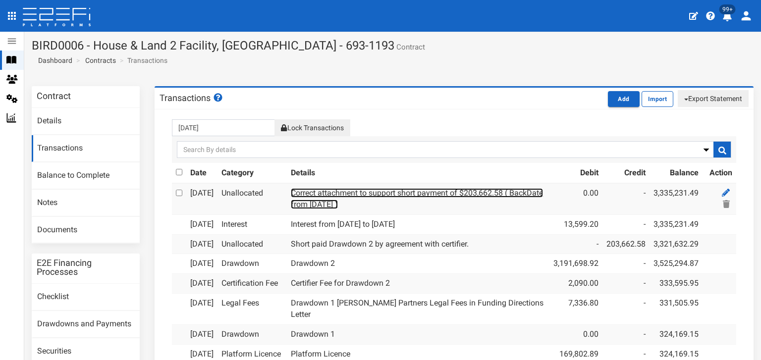
click at [340, 198] on link "Correct attachment to support short payment of $203,662.58 ( BackDate from [DAT…" at bounding box center [417, 198] width 252 height 21
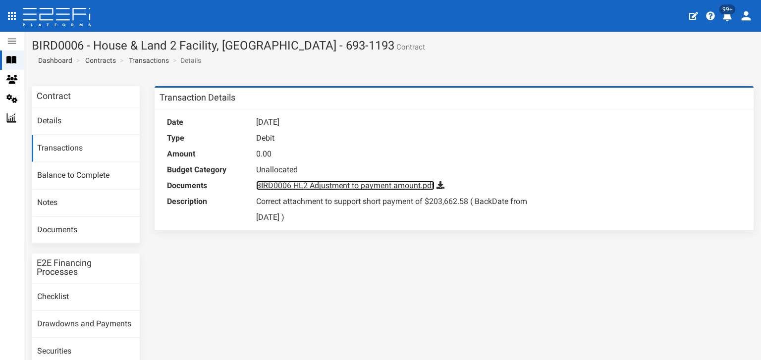
click at [338, 184] on link "BIRD0006 HL2 Adjustment to payment amount.pdf" at bounding box center [345, 185] width 178 height 9
